Goal: Task Accomplishment & Management: Use online tool/utility

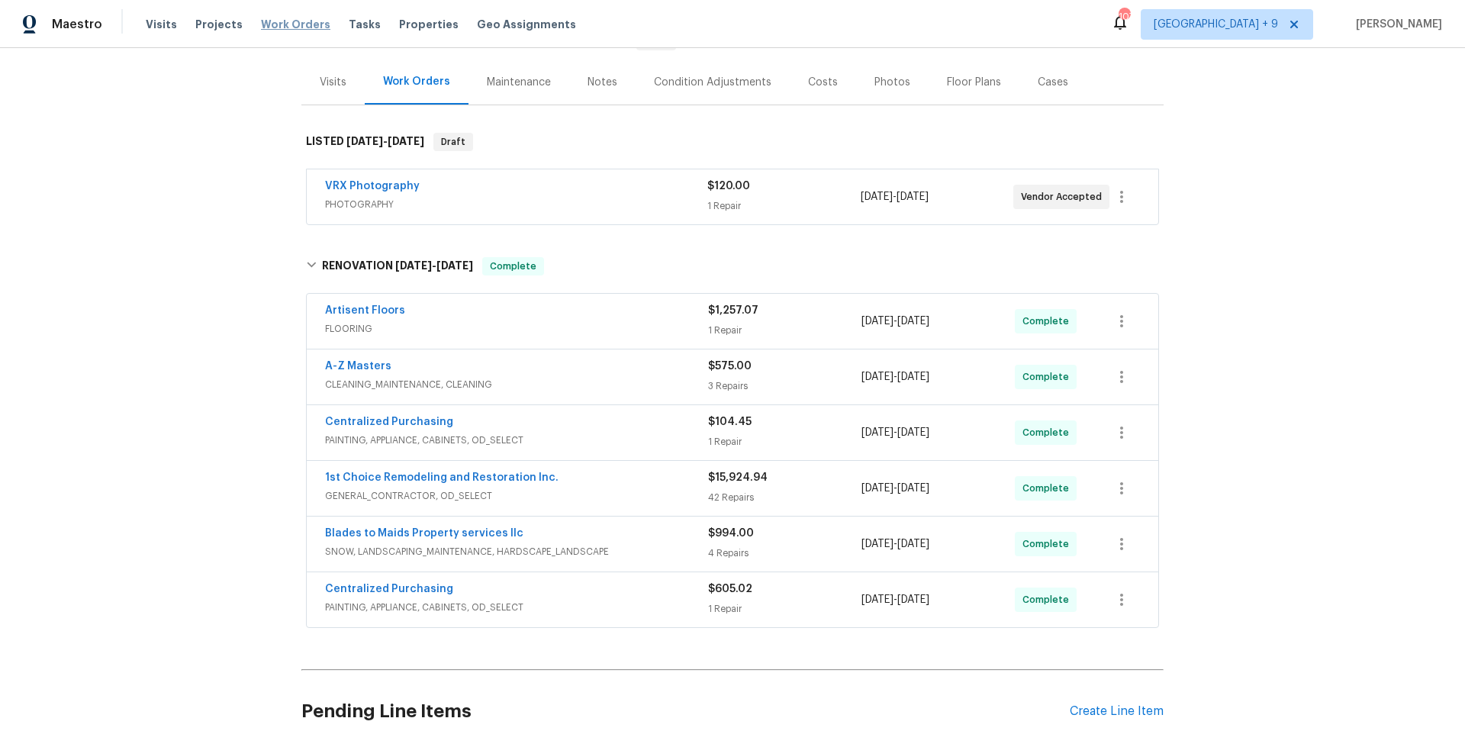
click at [304, 21] on span "Work Orders" at bounding box center [295, 24] width 69 height 15
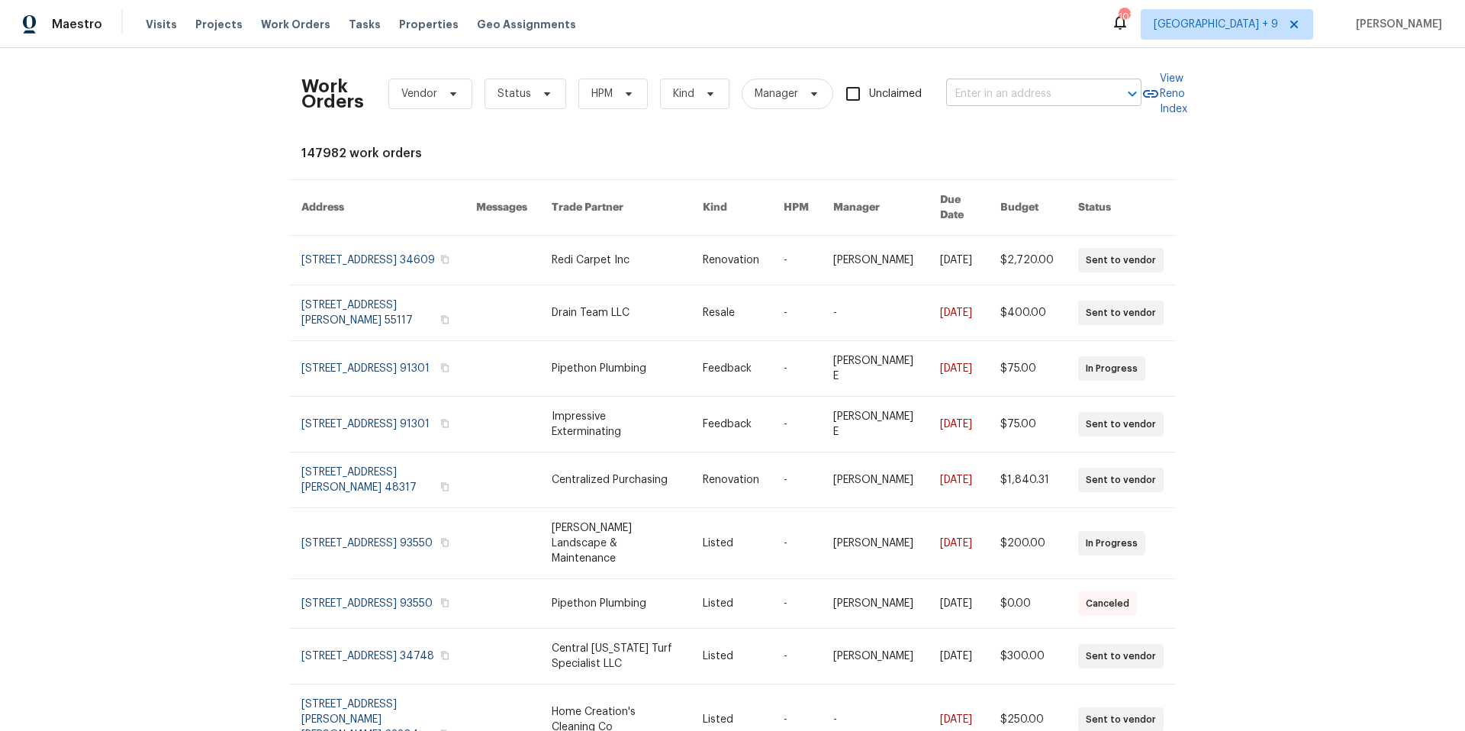
click at [967, 94] on input "text" at bounding box center [1022, 94] width 153 height 24
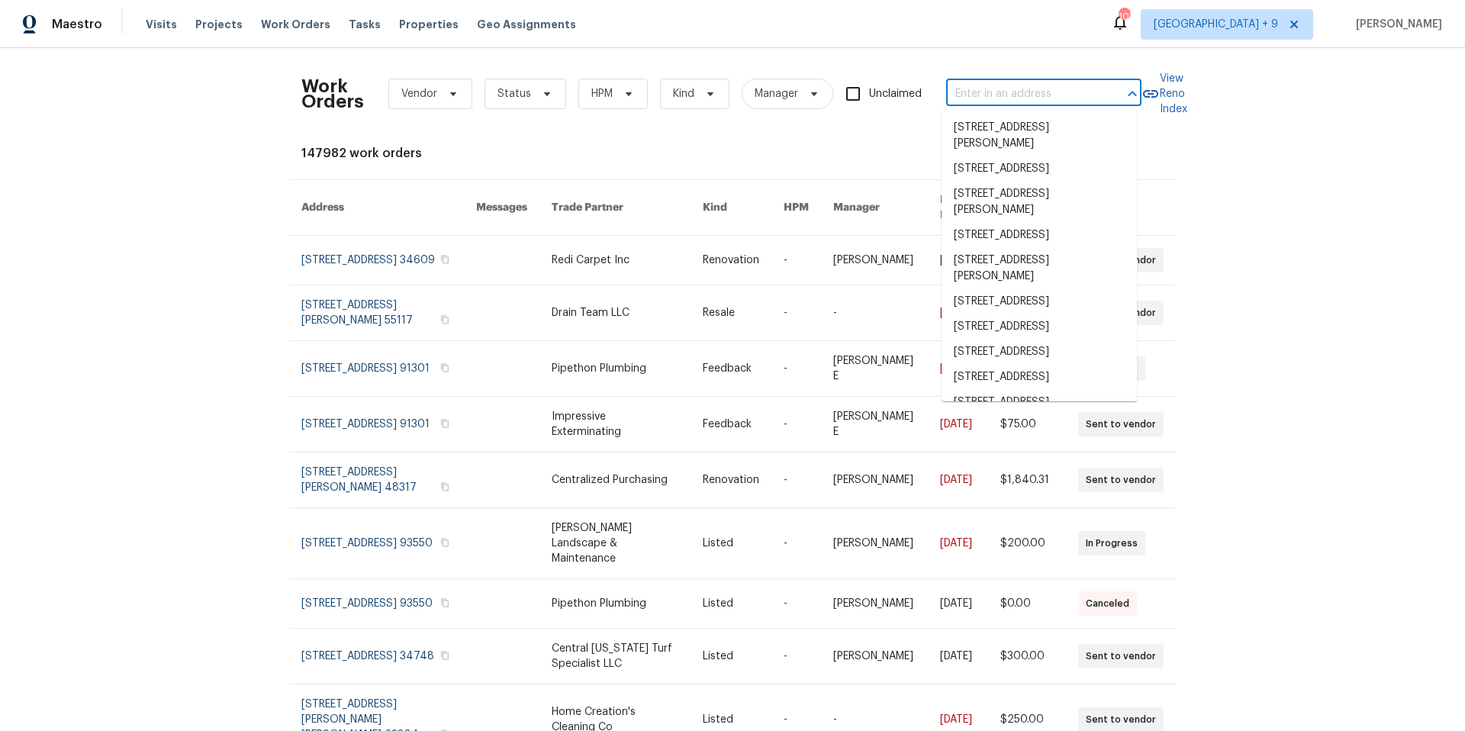
type input "v"
paste input "[STREET_ADDRESS][PERSON_NAME][PERSON_NAME]"
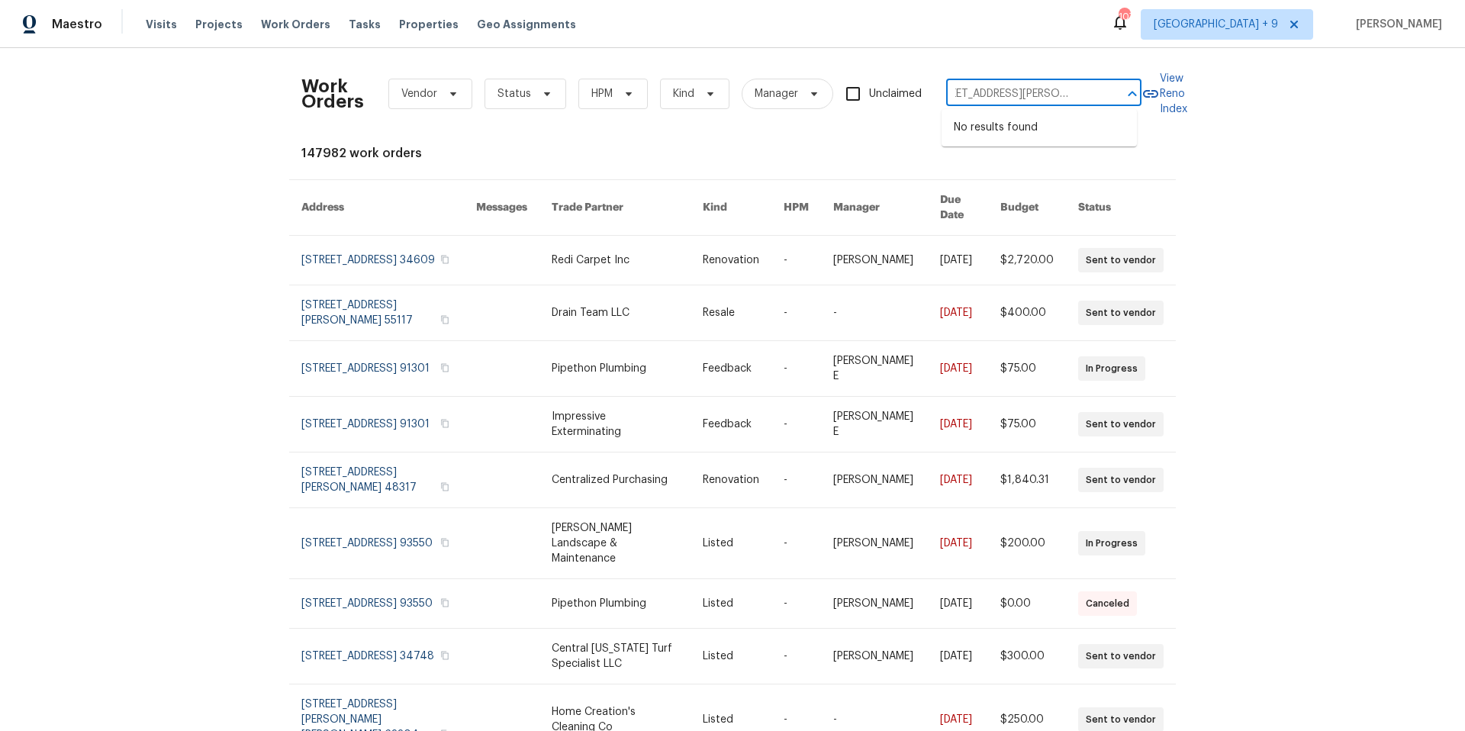
scroll to position [0, 29]
drag, startPoint x: 976, startPoint y: 92, endPoint x: 1107, endPoint y: 93, distance: 131.2
click at [1107, 93] on div "1521 Ames Ave, St. Paul, MN 55106 ​" at bounding box center [1043, 94] width 195 height 24
type input "1521 Ames"
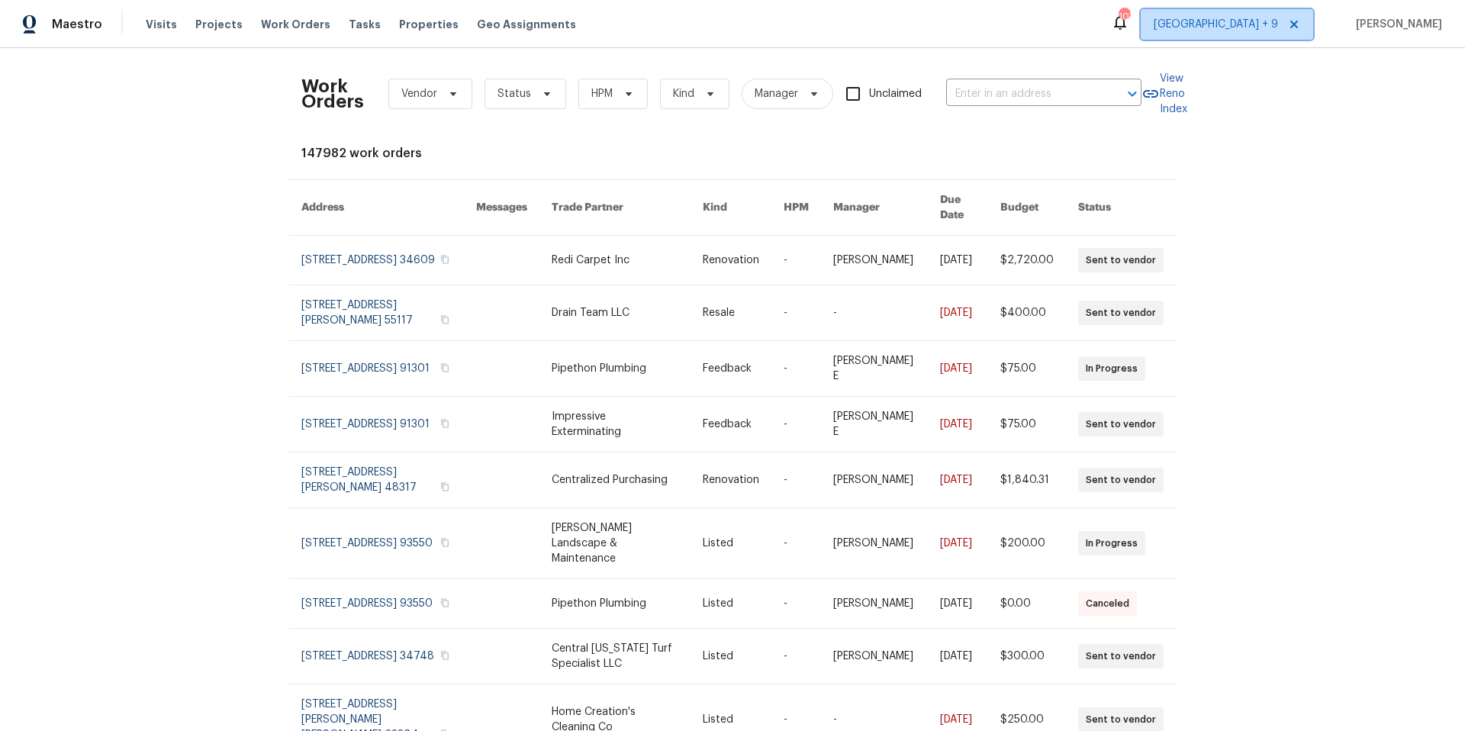
click at [1241, 28] on span "Minneapolis + 9" at bounding box center [1216, 24] width 124 height 15
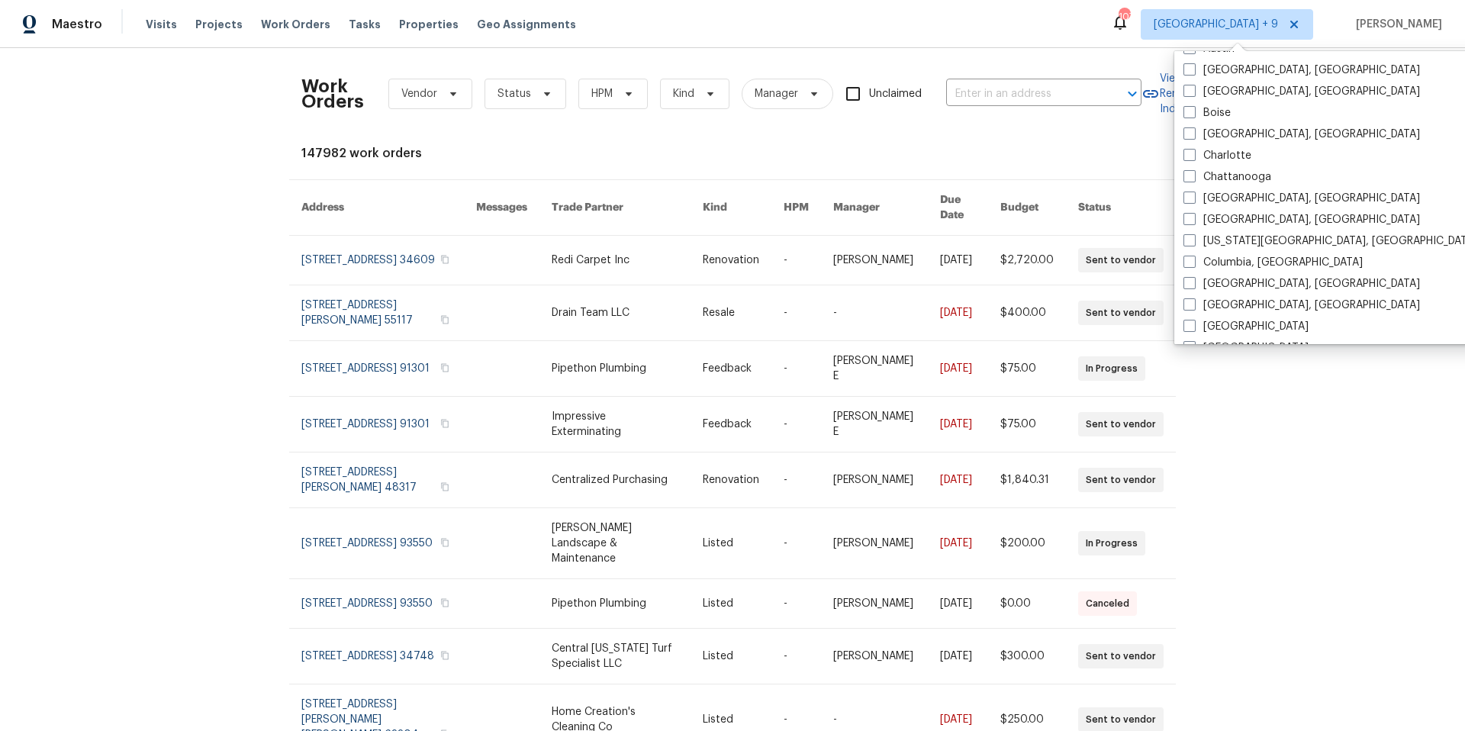
scroll to position [327, 0]
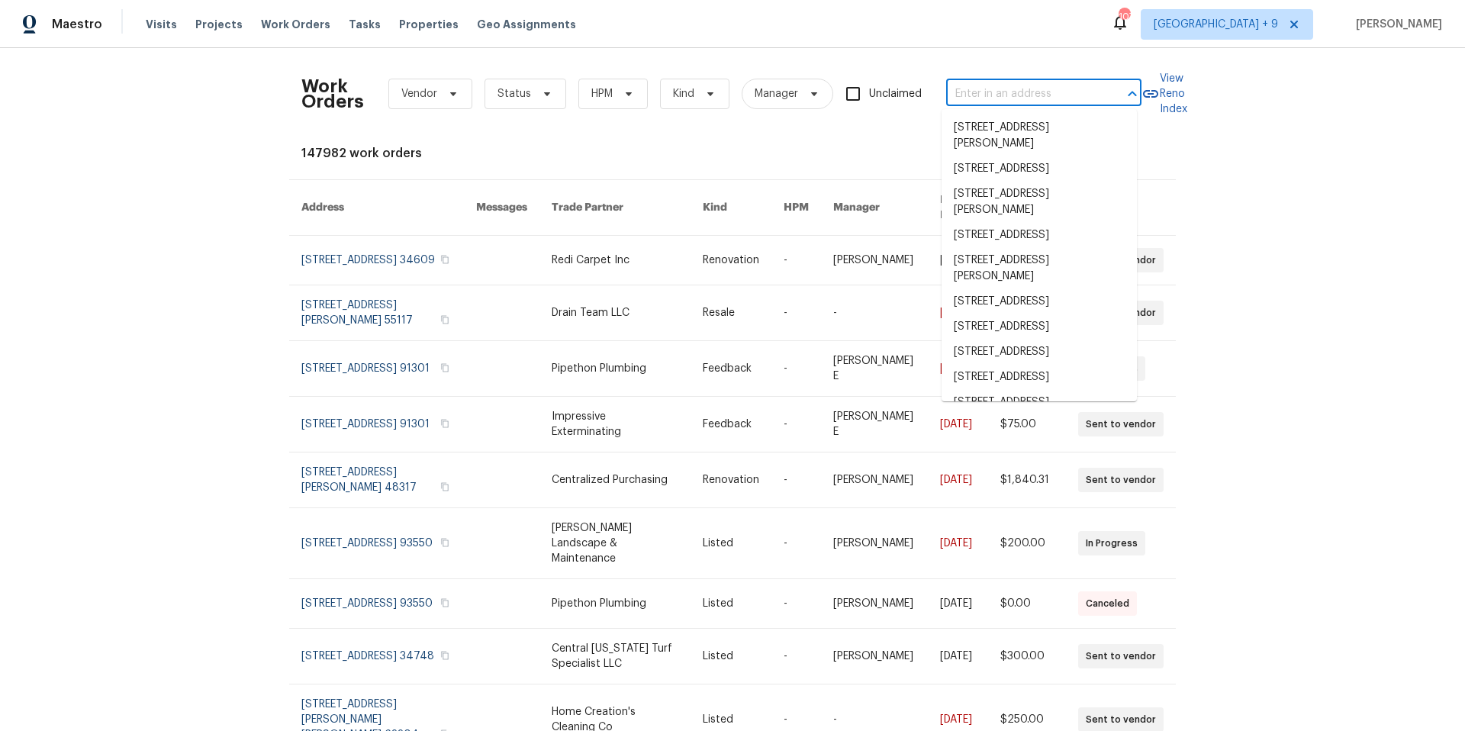
click at [971, 84] on input "text" at bounding box center [1022, 94] width 153 height 24
paste input "[STREET_ADDRESS][PERSON_NAME][PERSON_NAME]"
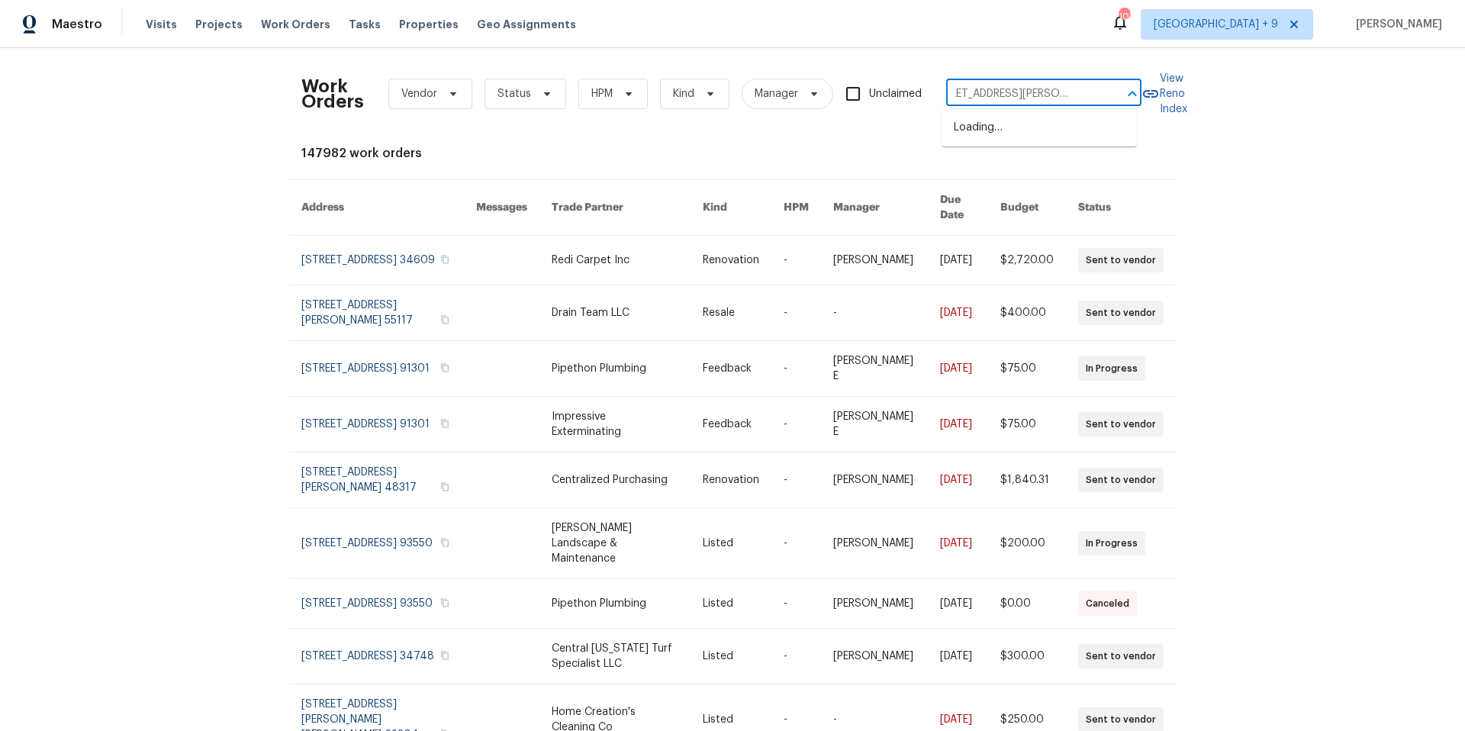
scroll to position [0, 29]
drag, startPoint x: 974, startPoint y: 91, endPoint x: 1103, endPoint y: 92, distance: 128.9
click at [1103, 92] on div "1521 Ames Ave, St. Paul, MN 55106 ​" at bounding box center [1043, 94] width 195 height 24
type input "1521"
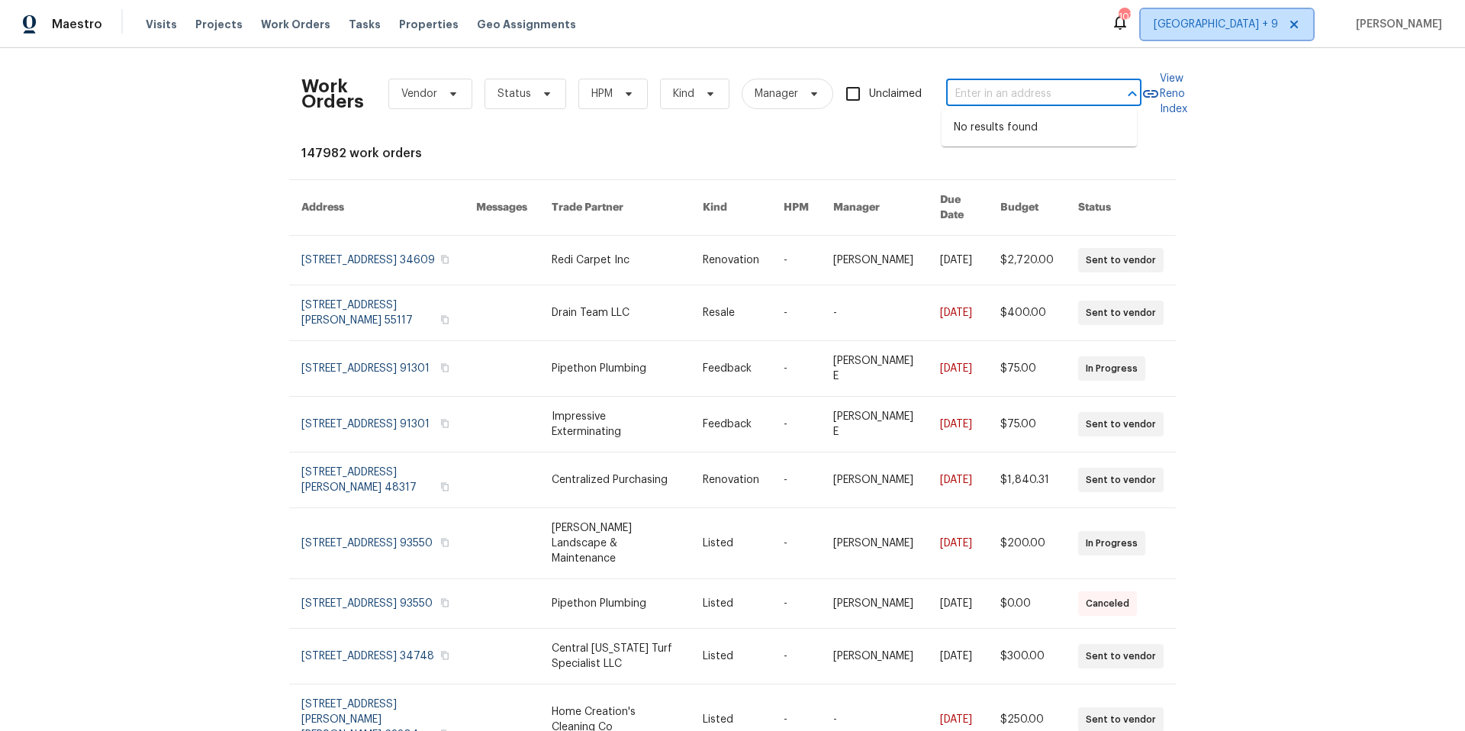
click at [1197, 28] on span "Minneapolis + 9" at bounding box center [1216, 24] width 124 height 15
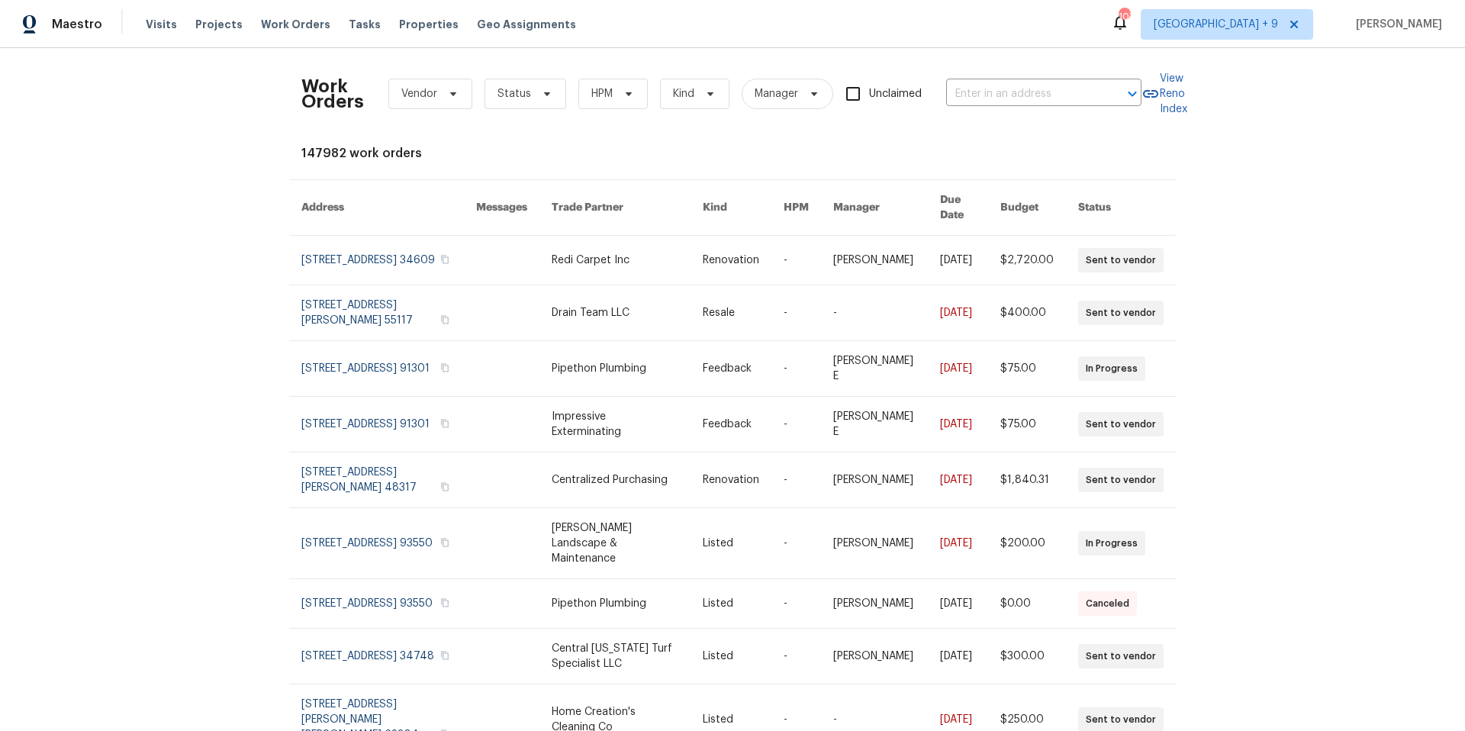
click at [1390, 145] on div "Work Orders Vendor Status HPM Kind Manager Unclaimed ​ View Reno Index 147982 w…" at bounding box center [732, 389] width 1465 height 683
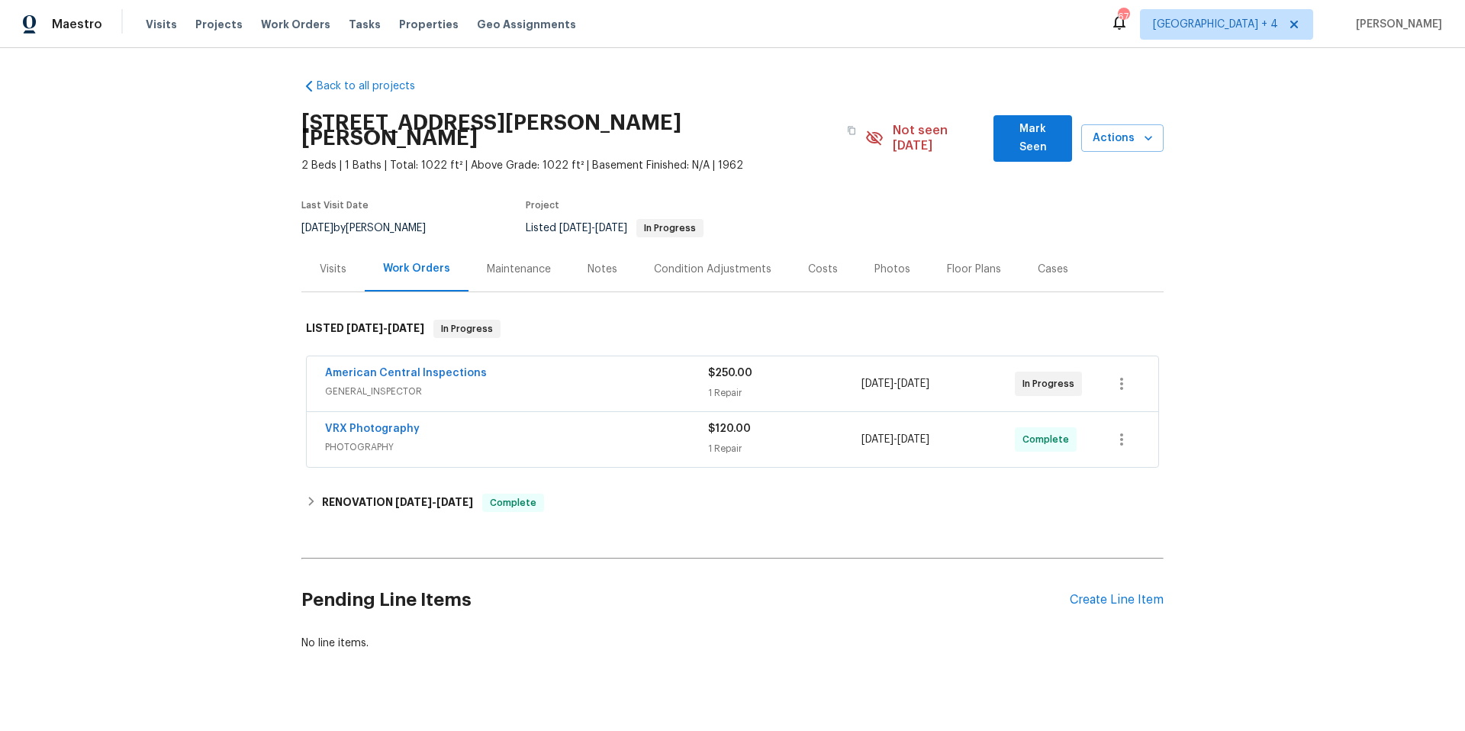
click at [639, 367] on div "American Central Inspections" at bounding box center [516, 374] width 383 height 18
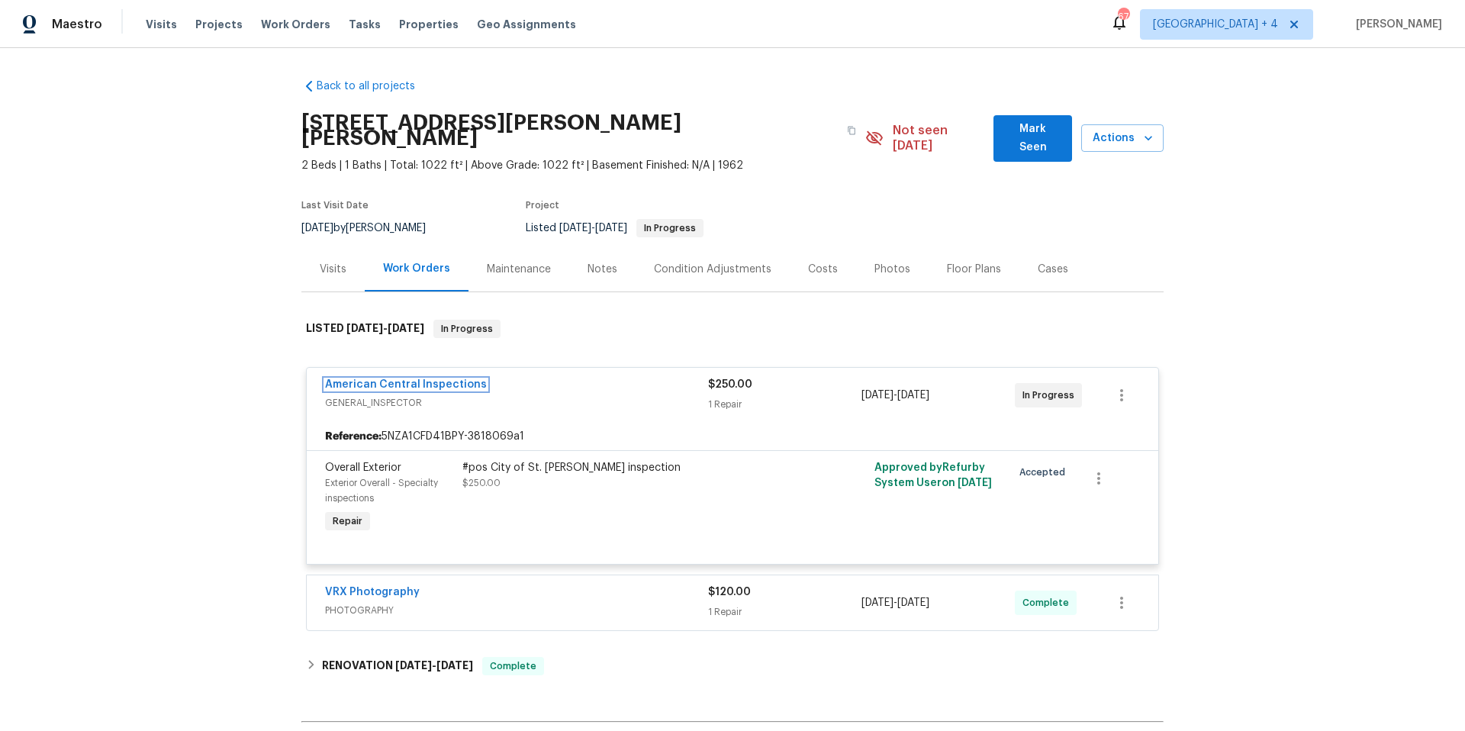
click at [423, 379] on link "American Central Inspections" at bounding box center [406, 384] width 162 height 11
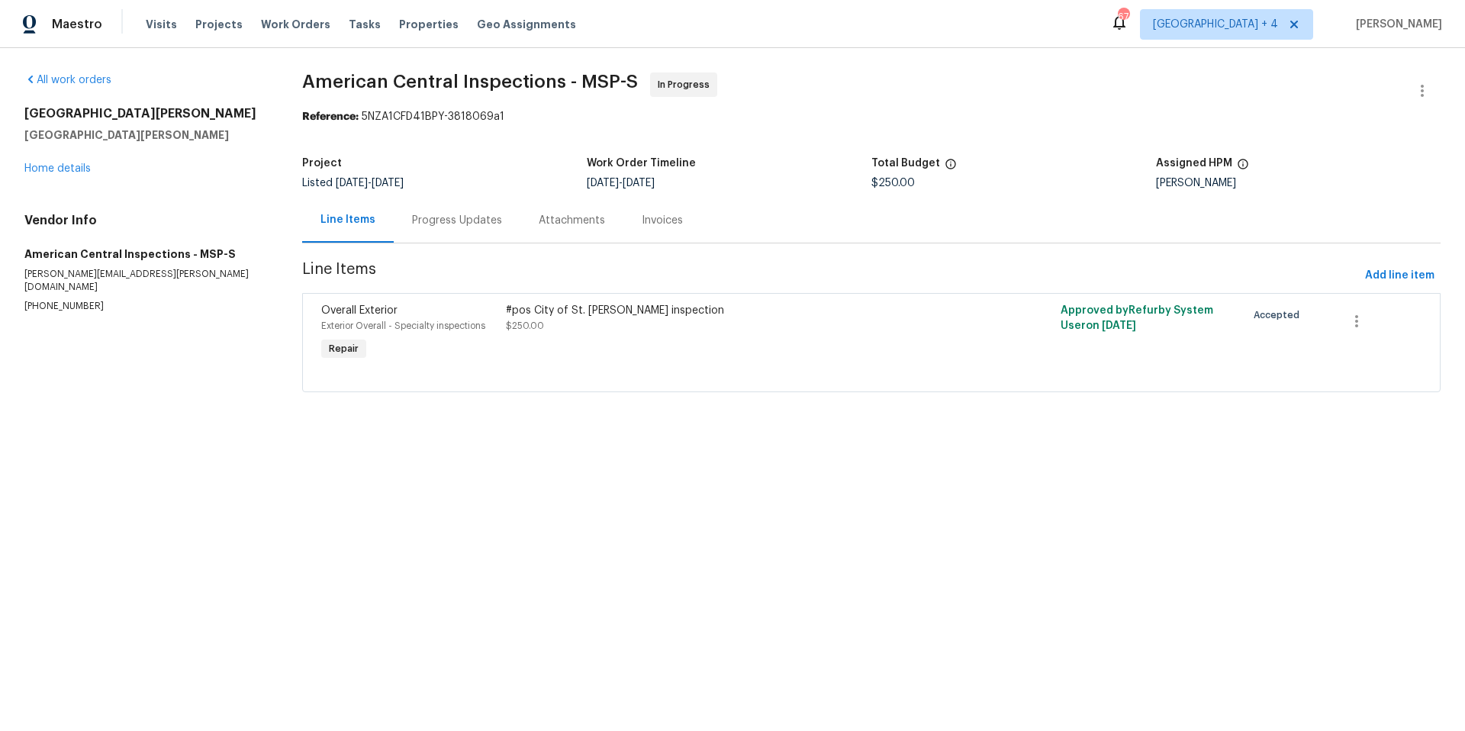
click at [479, 220] on div "Progress Updates" at bounding box center [457, 220] width 90 height 15
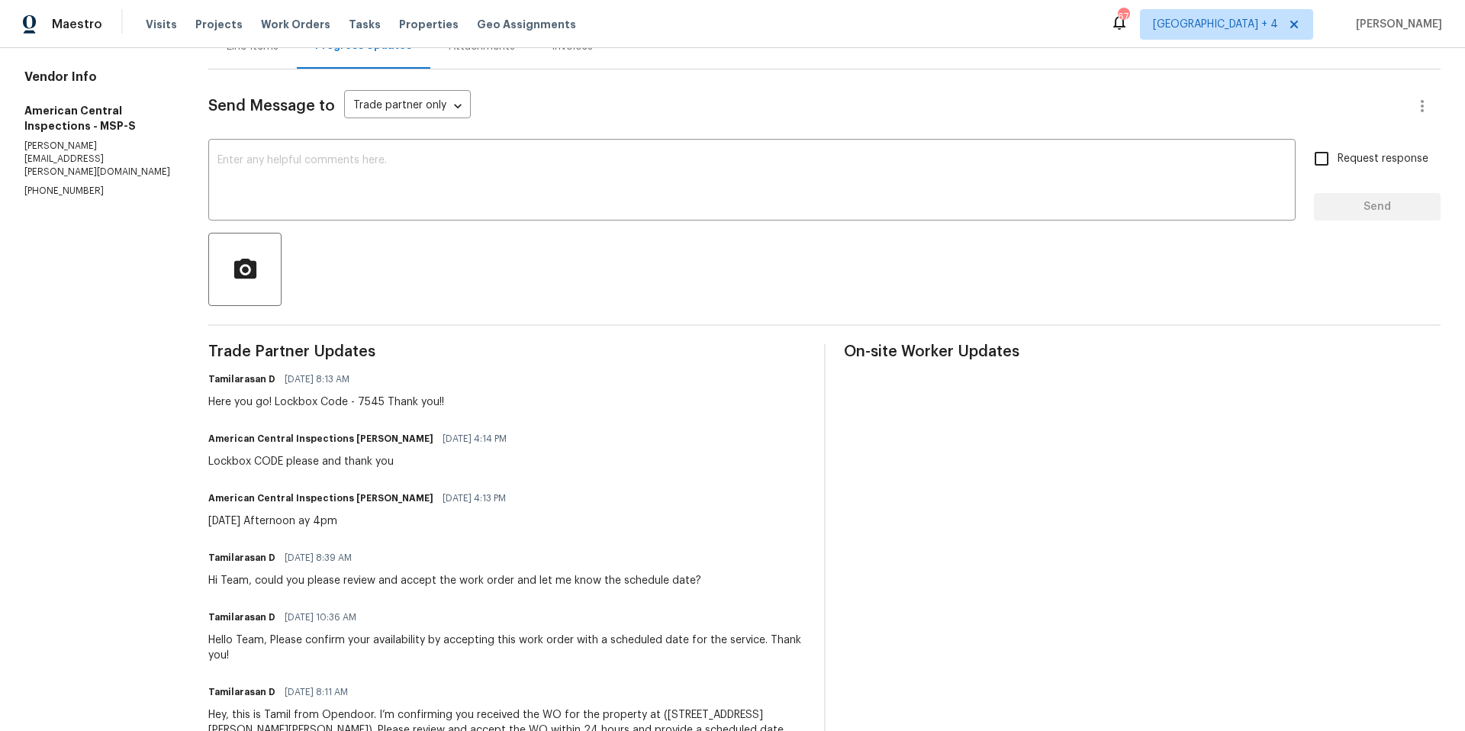
scroll to position [178, 0]
